Goal: Task Accomplishment & Management: Complete application form

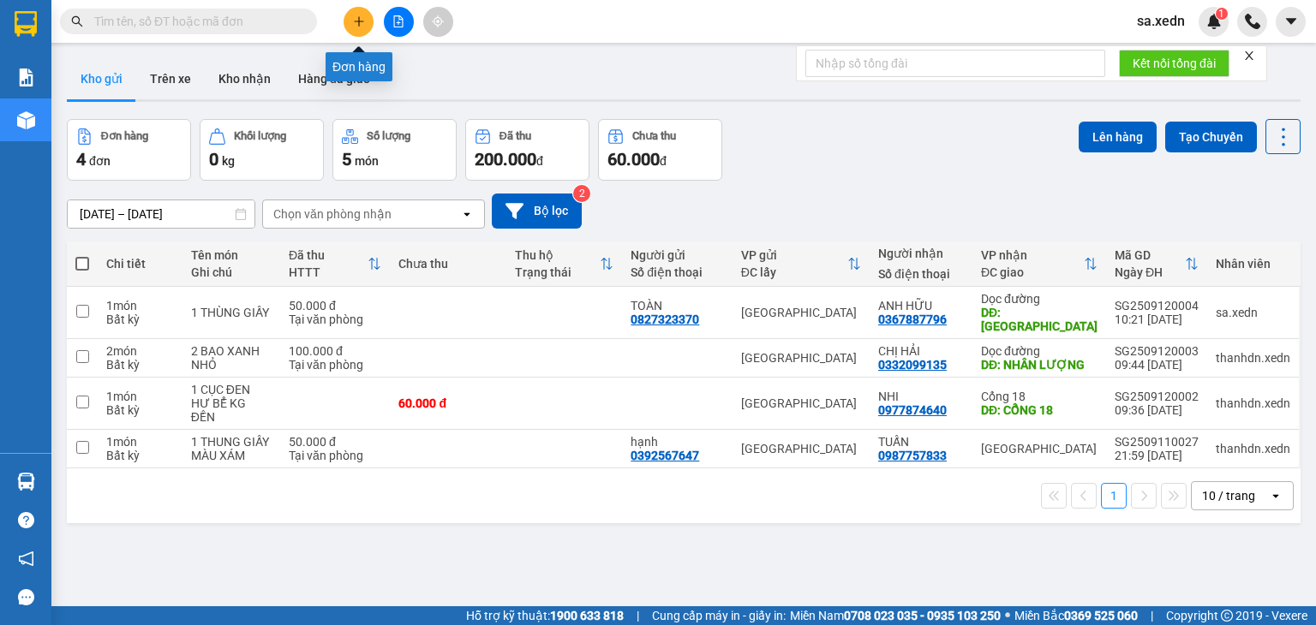
click at [352, 31] on button at bounding box center [359, 22] width 30 height 30
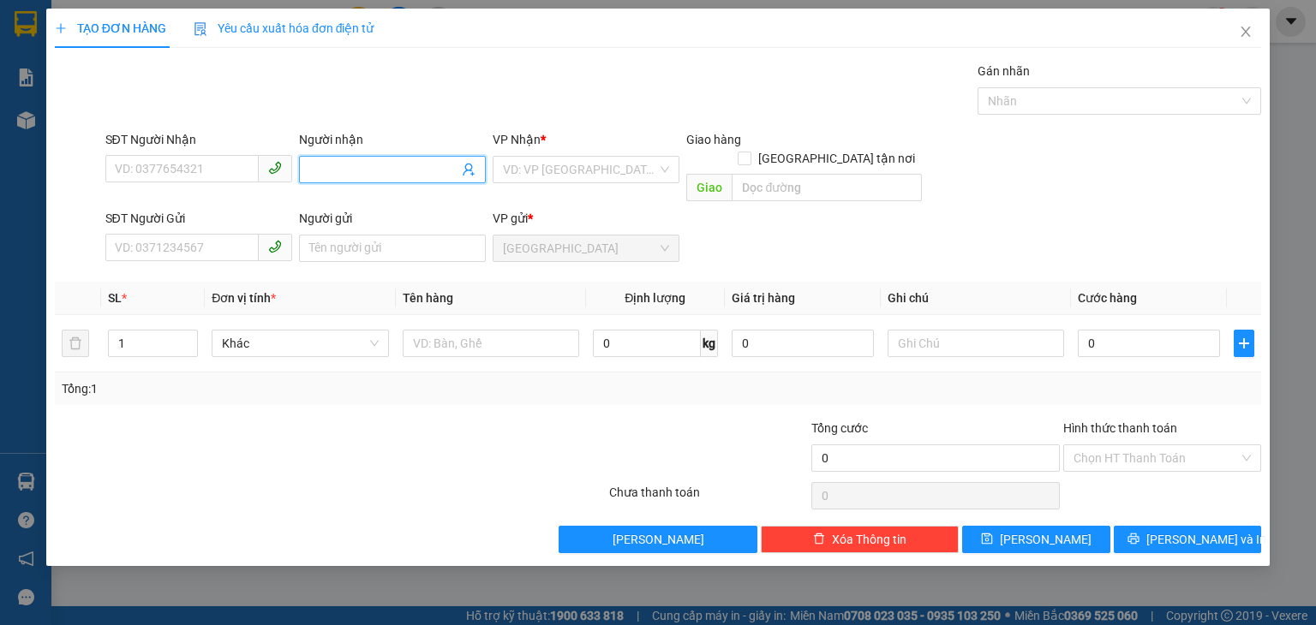
click at [342, 164] on input "Người nhận" at bounding box center [383, 169] width 149 height 19
click at [390, 164] on input "HÔNG BICH" at bounding box center [383, 169] width 149 height 19
type input "HÔNG BICH"
click at [178, 164] on input "SĐT Người Nhận" at bounding box center [181, 168] width 153 height 27
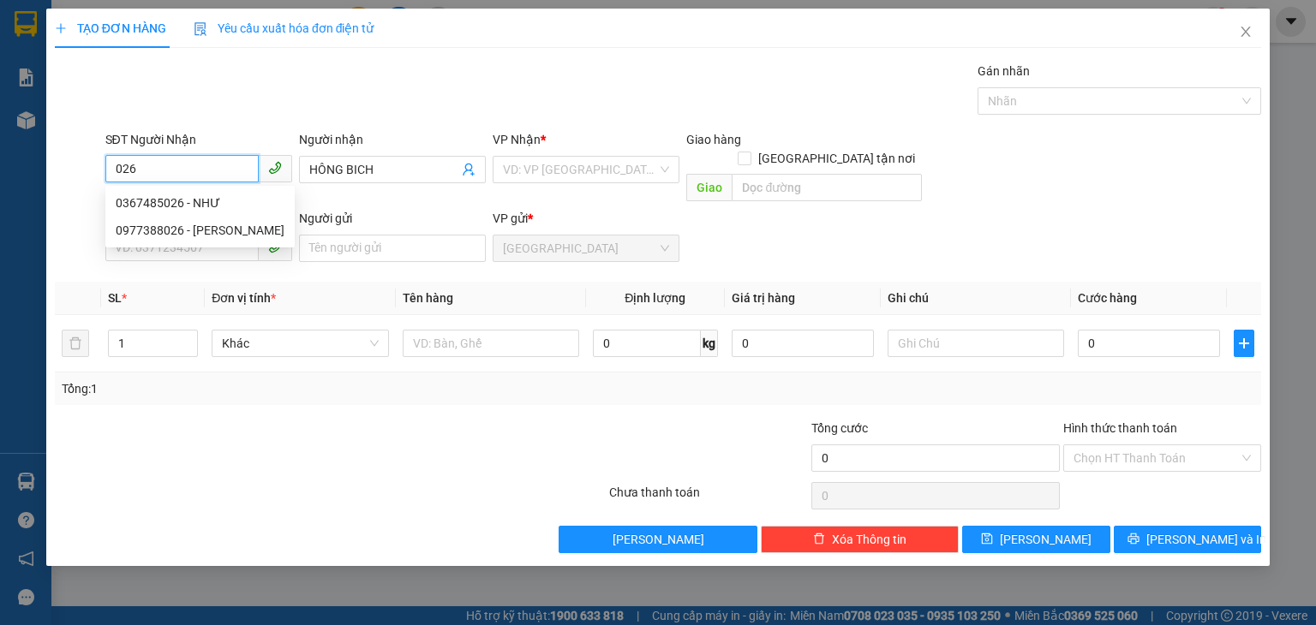
click at [178, 164] on input "026" at bounding box center [181, 168] width 153 height 27
type input "0"
click at [394, 170] on input "HÔNG BICH" at bounding box center [383, 169] width 149 height 19
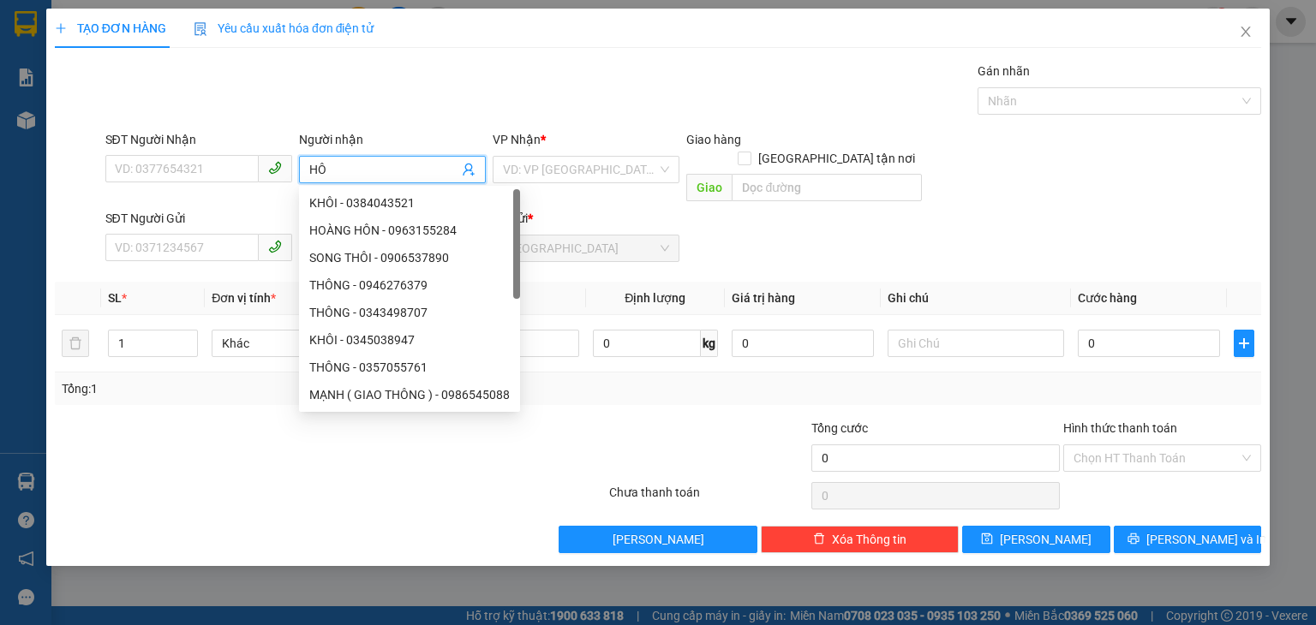
type input "H"
click at [753, 45] on div "TẠO ĐƠN HÀNG Yêu cầu xuất hóa đơn điện tử" at bounding box center [658, 28] width 1206 height 39
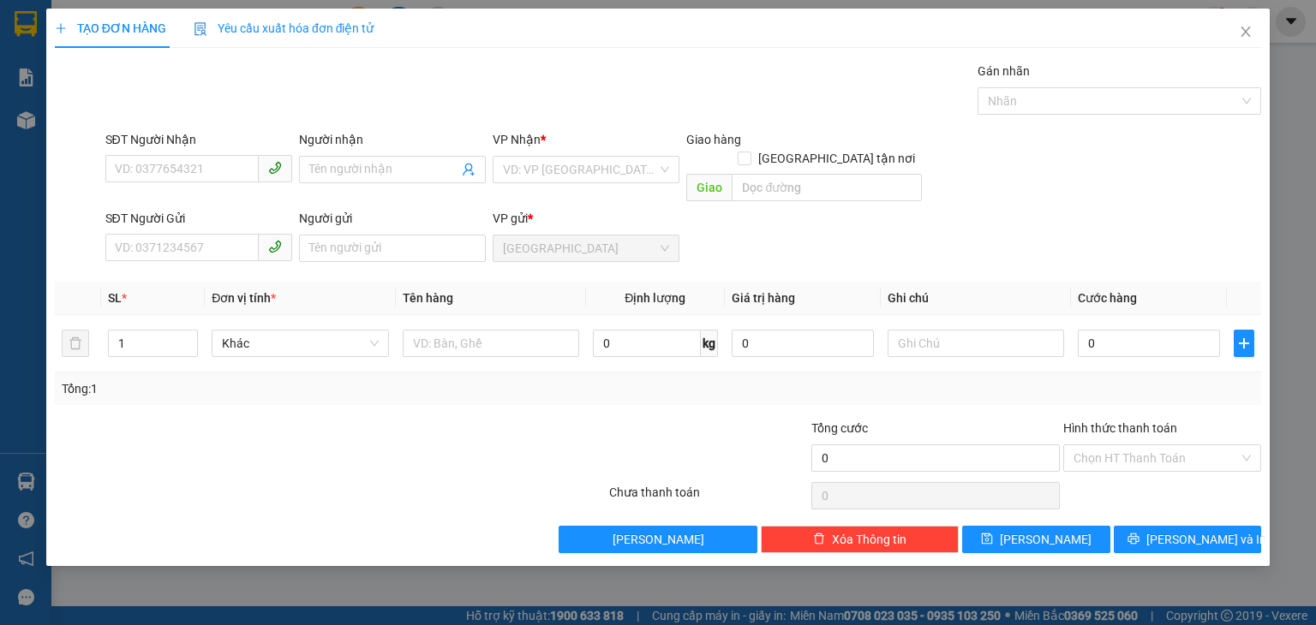
click at [714, 72] on div "Gói vận chuyển * Tiêu chuẩn Gán nhãn Nhãn" at bounding box center [683, 92] width 1163 height 60
click at [1254, 30] on span "Close" at bounding box center [1246, 33] width 48 height 48
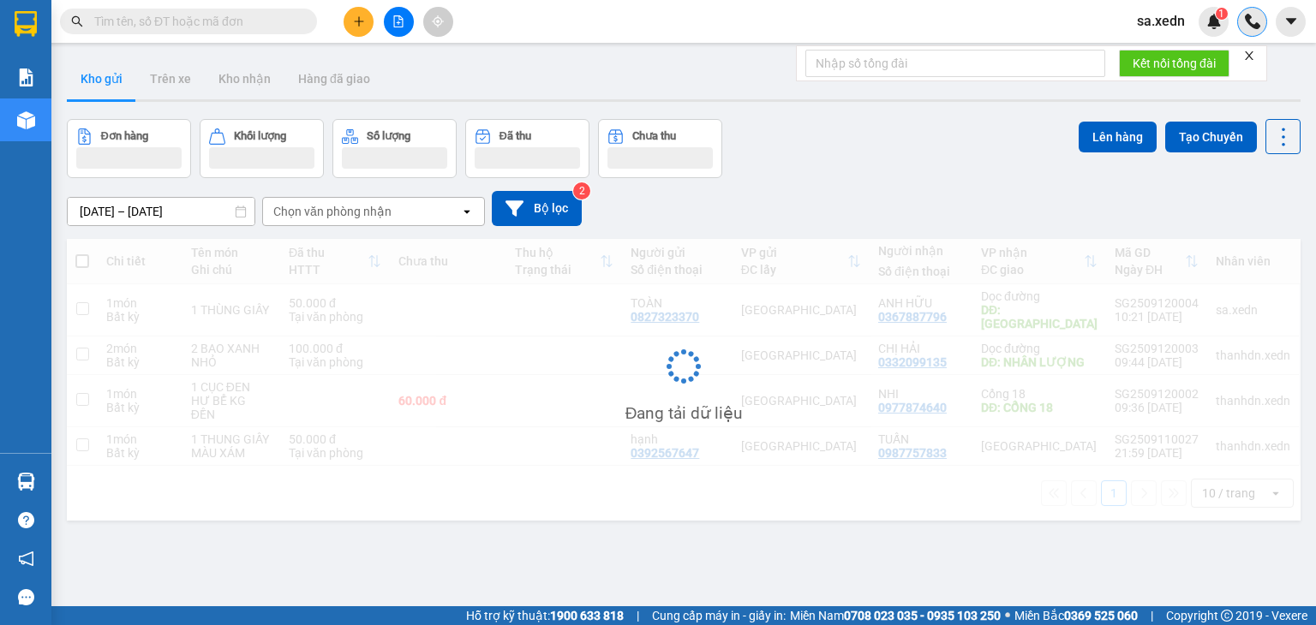
click at [1237, 27] on div at bounding box center [1252, 22] width 30 height 30
